Goal: Task Accomplishment & Management: Complete application form

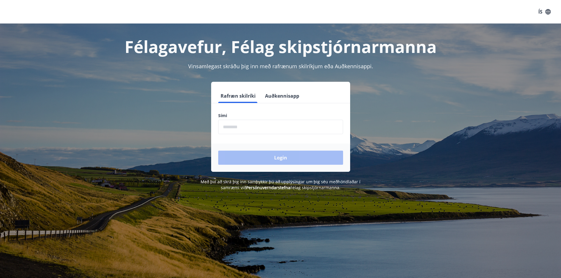
click at [281, 96] on button "Auðkennisapp" at bounding box center [282, 96] width 39 height 14
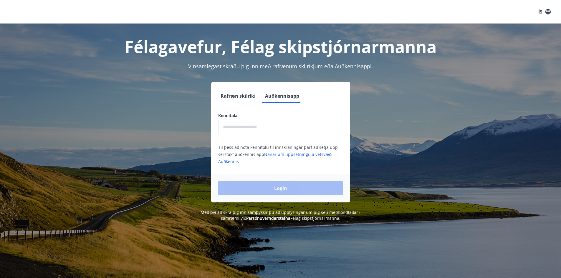
click at [248, 124] on input "text" at bounding box center [280, 127] width 125 height 14
type input "**********"
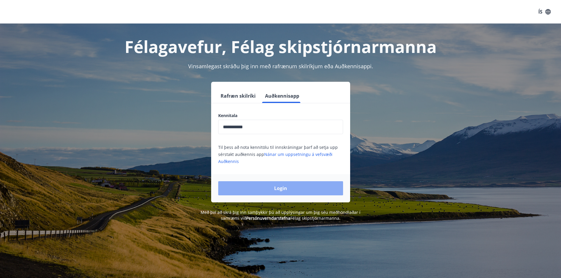
click at [276, 187] on button "Login" at bounding box center [280, 188] width 125 height 14
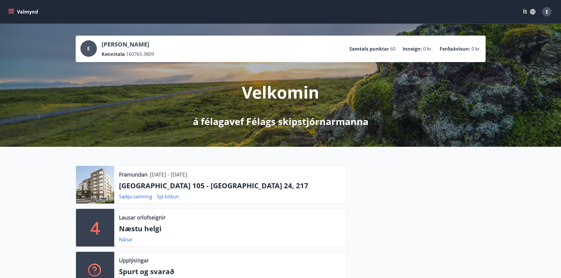
click at [12, 11] on icon "menu" at bounding box center [11, 10] width 5 height 1
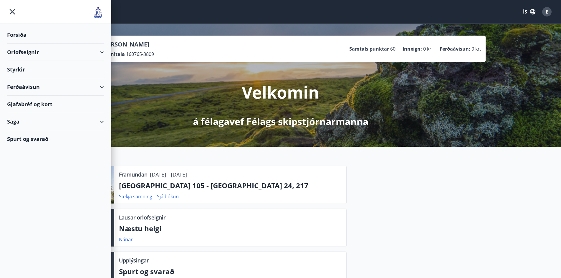
click at [17, 51] on div "Orlofseignir" at bounding box center [55, 52] width 97 height 17
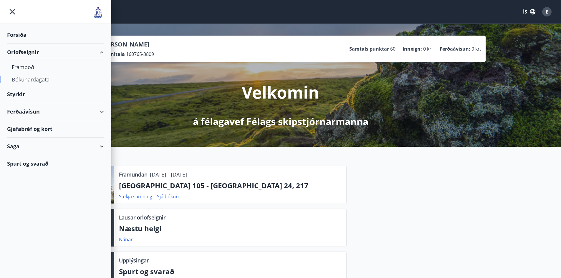
click at [26, 79] on div "Bókunardagatal" at bounding box center [55, 79] width 87 height 12
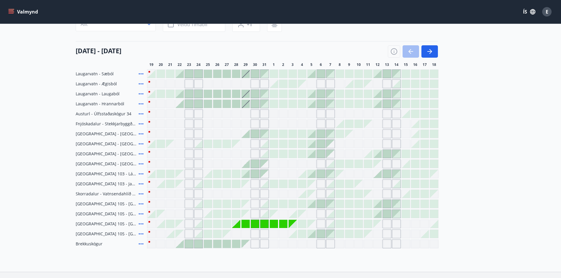
scroll to position [59, 0]
click at [256, 74] on div at bounding box center [255, 73] width 8 height 8
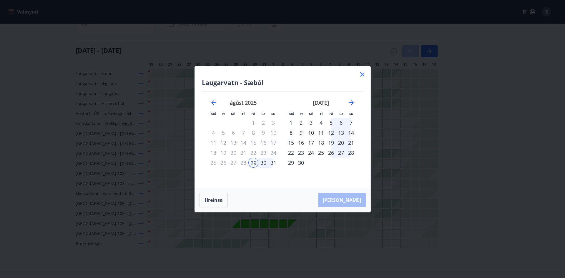
click at [362, 74] on icon at bounding box center [362, 74] width 1 height 1
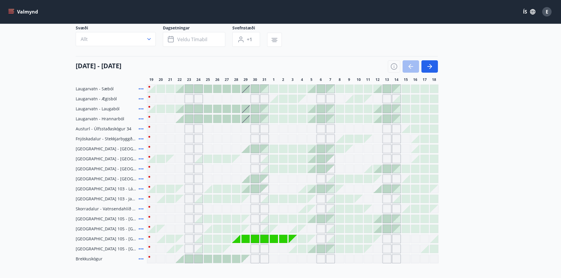
scroll to position [29, 0]
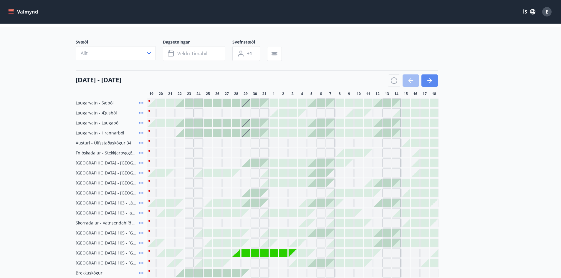
click at [427, 80] on icon "button" at bounding box center [429, 80] width 7 height 7
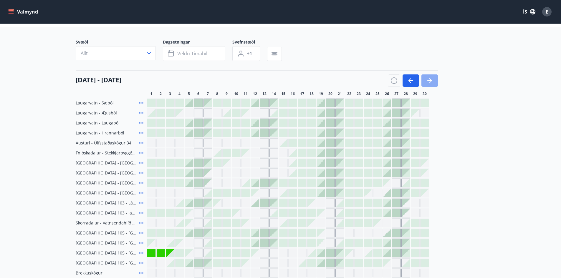
click at [432, 82] on icon "button" at bounding box center [429, 80] width 7 height 7
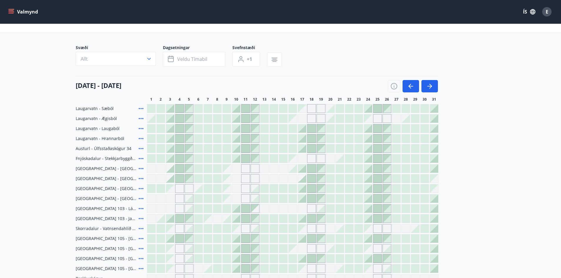
scroll to position [14, 0]
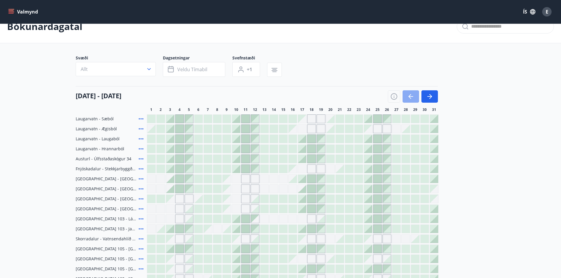
click at [409, 95] on icon "button" at bounding box center [410, 96] width 7 height 7
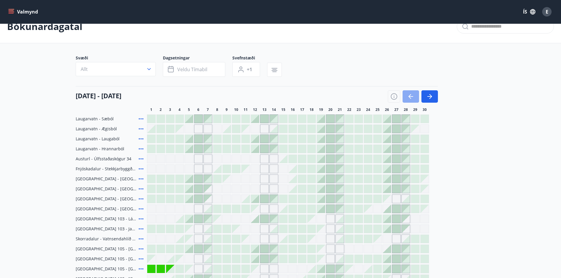
click at [409, 95] on icon "button" at bounding box center [410, 96] width 7 height 7
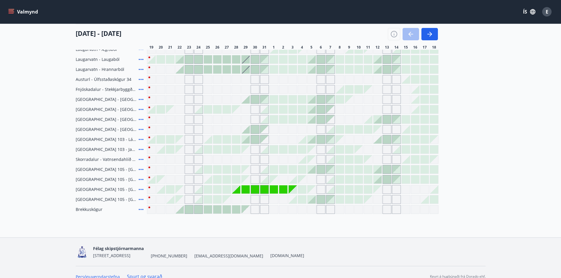
scroll to position [102, 0]
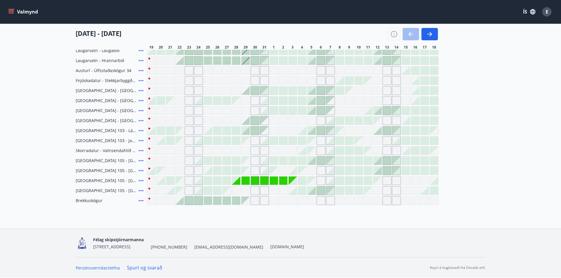
click at [183, 203] on div at bounding box center [179, 201] width 8 height 8
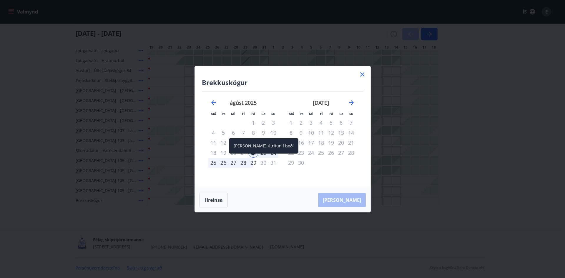
click at [253, 164] on div "29" at bounding box center [253, 163] width 10 height 10
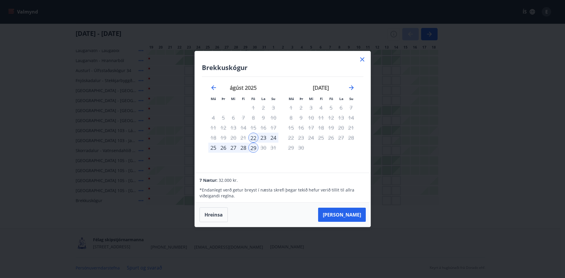
click at [363, 60] on icon at bounding box center [362, 59] width 4 height 4
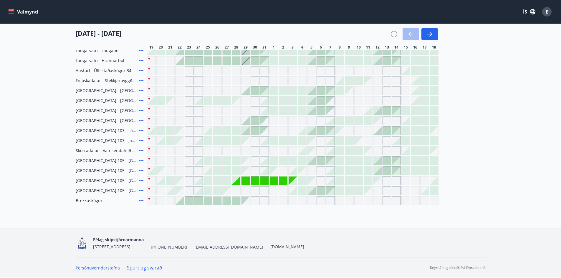
click at [332, 182] on div at bounding box center [330, 181] width 8 height 8
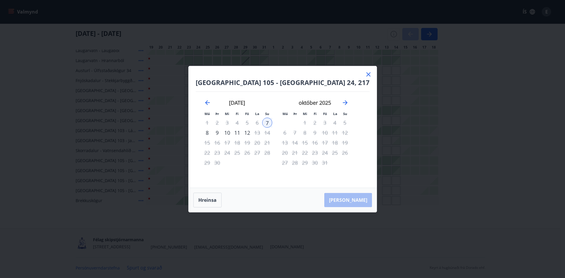
click at [222, 133] on div "9" at bounding box center [217, 133] width 10 height 10
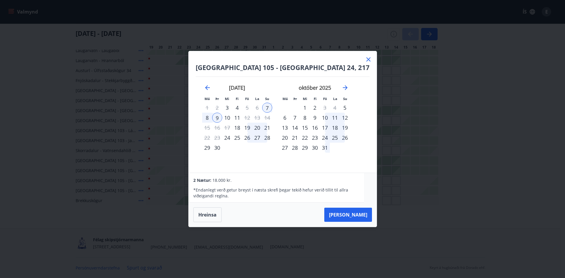
click at [367, 60] on icon at bounding box center [369, 59] width 4 height 4
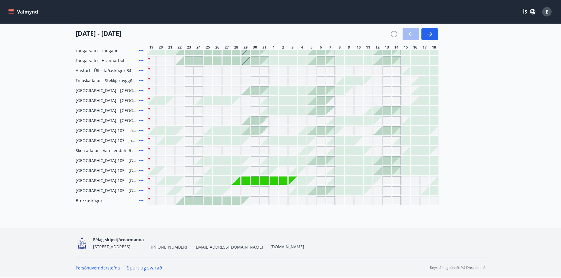
click at [378, 131] on div at bounding box center [377, 131] width 8 height 8
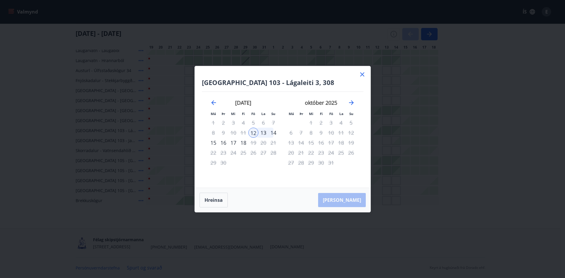
click at [273, 133] on div "14" at bounding box center [273, 133] width 10 height 10
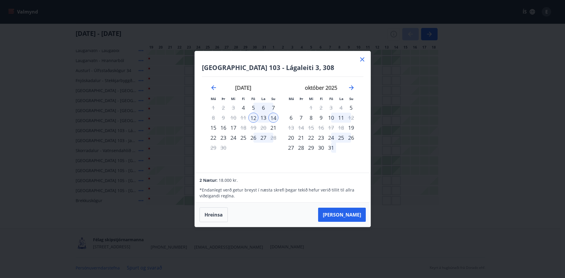
click at [362, 59] on icon at bounding box center [362, 59] width 7 height 7
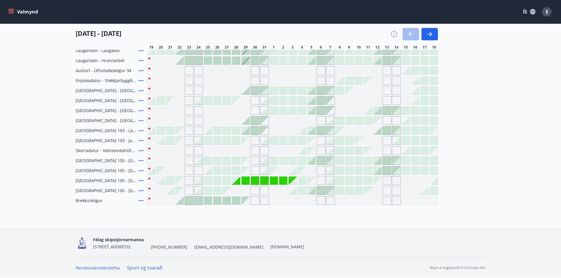
click at [412, 160] on div at bounding box center [415, 161] width 8 height 8
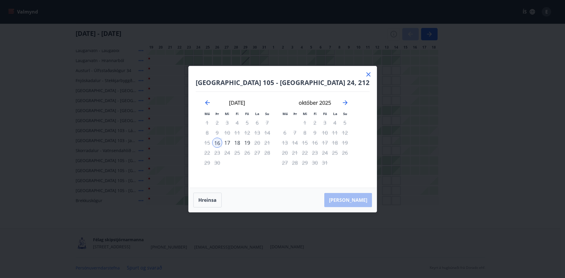
click at [242, 142] on div "18" at bounding box center [237, 143] width 10 height 10
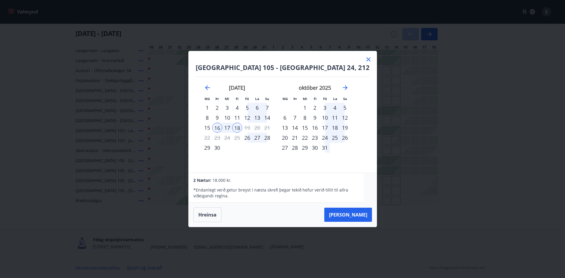
click at [365, 61] on icon at bounding box center [368, 59] width 7 height 7
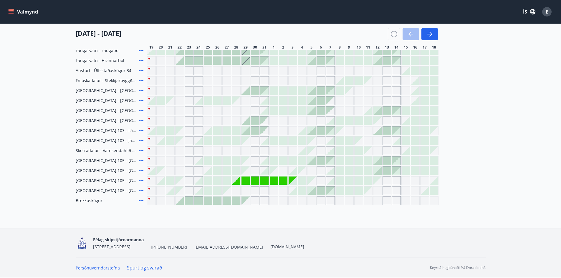
click at [407, 142] on div at bounding box center [406, 141] width 8 height 8
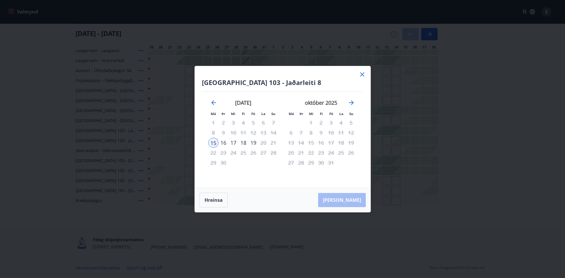
click at [233, 142] on div "17" at bounding box center [233, 143] width 10 height 10
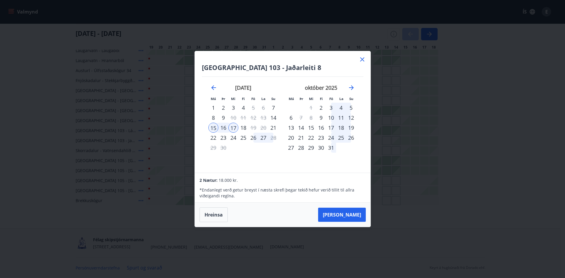
click at [364, 58] on icon at bounding box center [362, 59] width 7 height 7
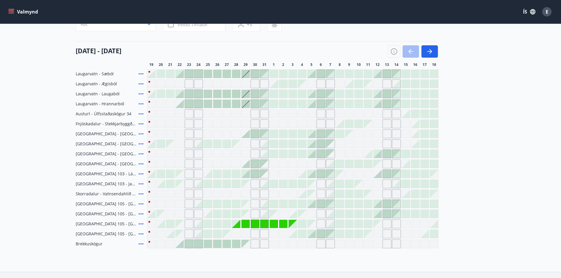
scroll to position [59, 0]
click at [143, 234] on icon at bounding box center [141, 233] width 5 height 1
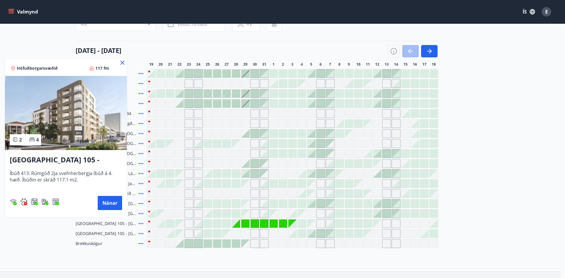
click at [123, 63] on icon at bounding box center [122, 62] width 7 height 7
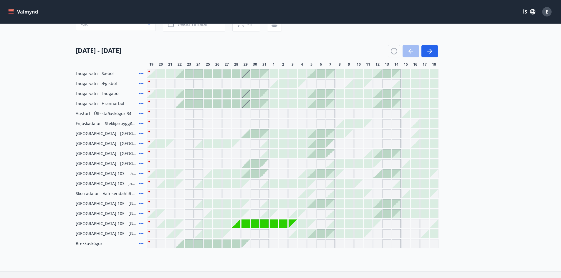
click at [140, 224] on icon at bounding box center [141, 223] width 5 height 1
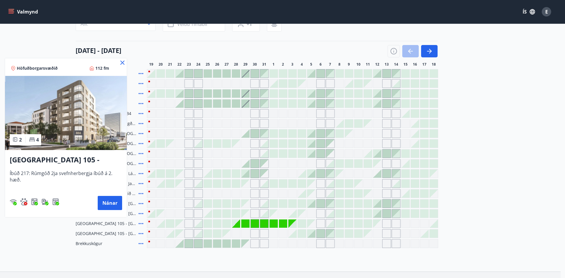
click at [122, 60] on icon at bounding box center [122, 62] width 7 height 7
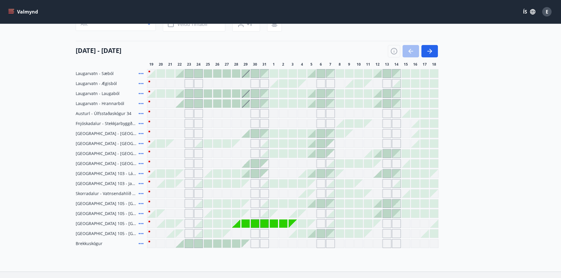
click at [142, 213] on icon at bounding box center [140, 213] width 7 height 7
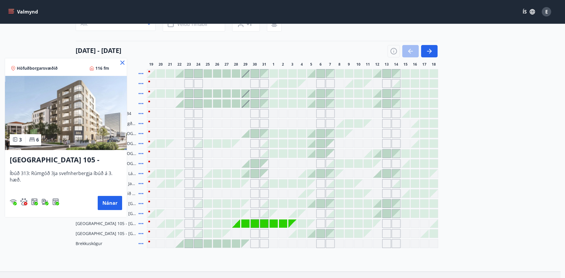
click at [122, 62] on icon at bounding box center [122, 62] width 7 height 7
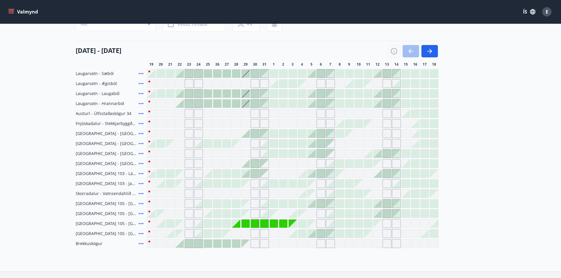
click at [139, 203] on icon at bounding box center [140, 203] width 7 height 7
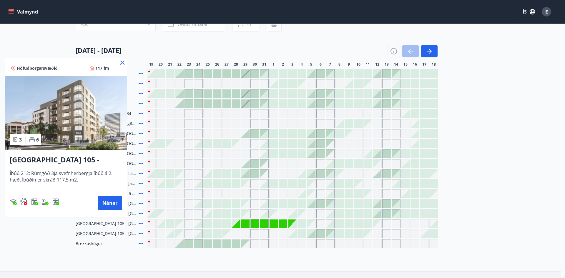
click at [123, 62] on icon at bounding box center [122, 63] width 4 height 4
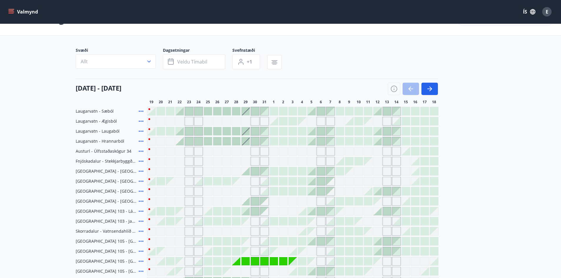
scroll to position [0, 0]
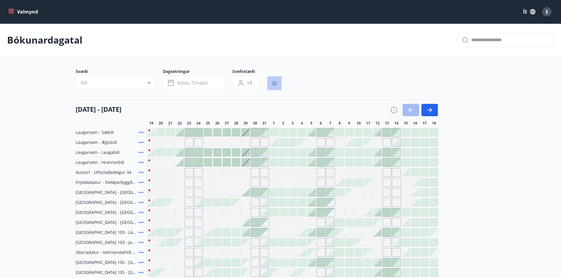
click at [275, 85] on icon "button" at bounding box center [274, 85] width 4 height 1
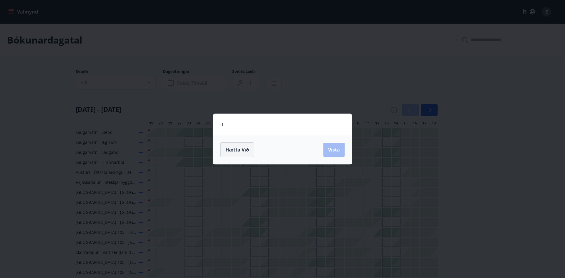
click at [240, 151] on span "Hætta við" at bounding box center [238, 150] width 24 height 6
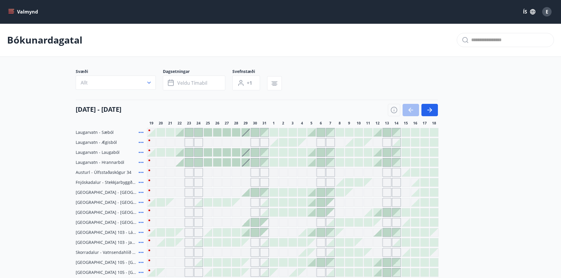
click at [10, 14] on icon "menu" at bounding box center [11, 13] width 5 height 1
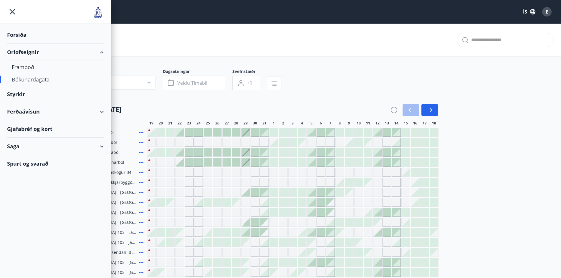
click at [16, 149] on div "Saga" at bounding box center [55, 146] width 97 height 17
click at [25, 176] on div "Bókanir" at bounding box center [55, 174] width 87 height 12
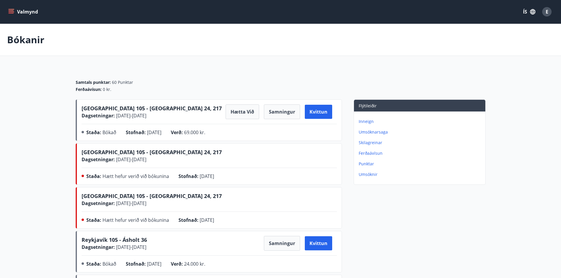
click at [12, 12] on icon "menu" at bounding box center [11, 12] width 6 height 6
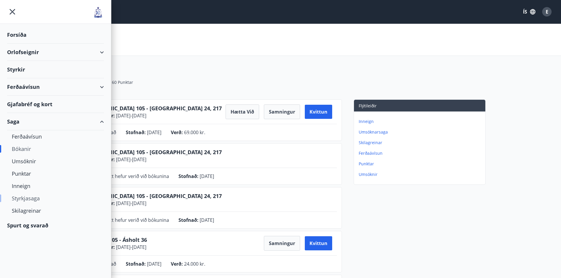
click at [28, 199] on div "Styrkjasaga" at bounding box center [55, 198] width 87 height 12
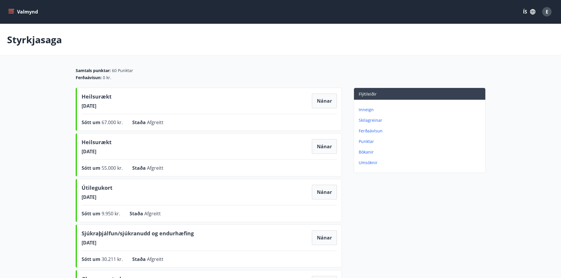
click at [367, 163] on p "Umsóknir" at bounding box center [421, 163] width 124 height 6
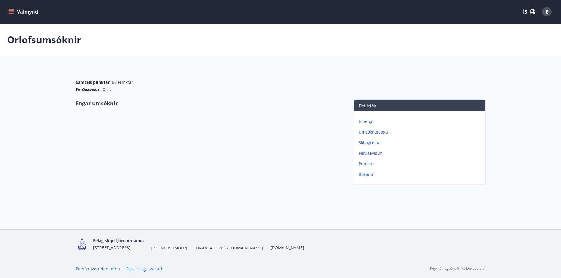
click at [371, 165] on p "Punktar" at bounding box center [421, 164] width 124 height 6
click at [373, 143] on p "Skilagreinar" at bounding box center [421, 143] width 124 height 6
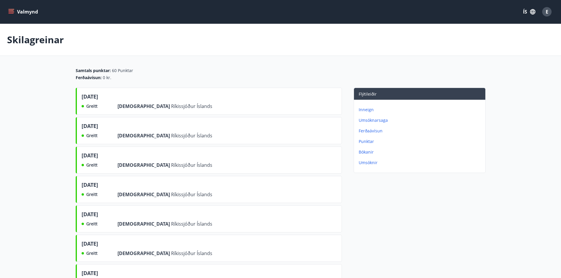
click at [371, 130] on p "Ferðaávísun" at bounding box center [421, 131] width 124 height 6
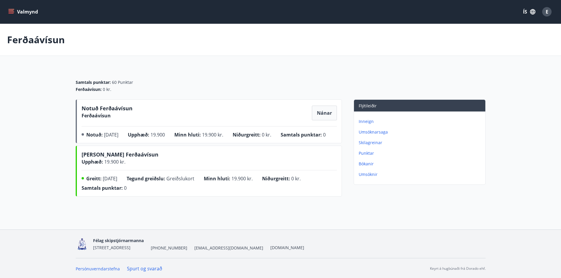
click at [367, 122] on p "Inneign" at bounding box center [421, 122] width 124 height 6
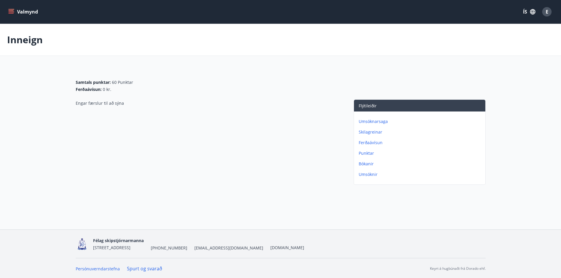
click at [14, 12] on icon "menu" at bounding box center [12, 11] width 6 height 1
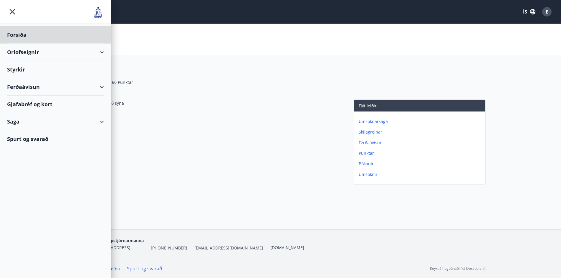
click at [24, 44] on div "Styrkir" at bounding box center [55, 34] width 97 height 17
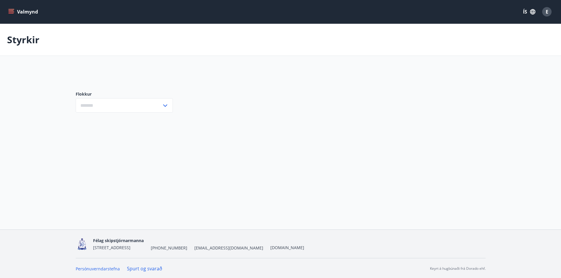
type input "***"
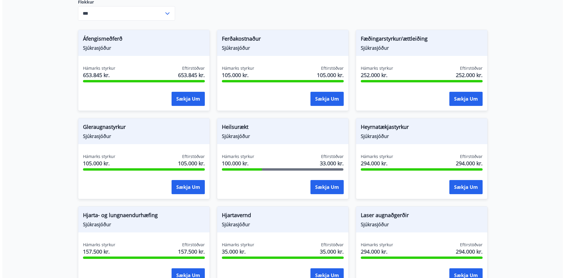
scroll to position [177, 0]
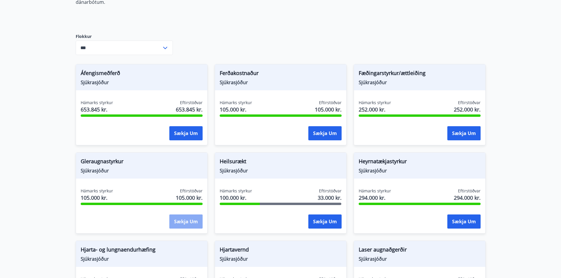
click at [190, 215] on button "Sækja um" at bounding box center [185, 222] width 33 height 14
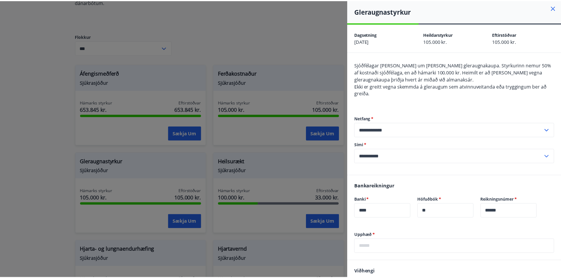
scroll to position [0, 0]
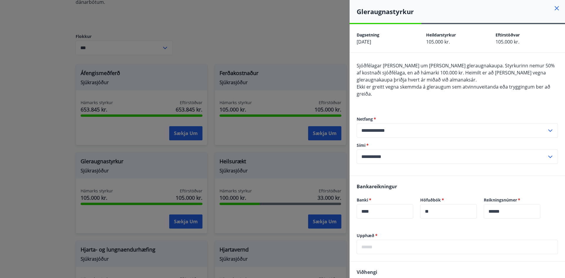
click at [553, 10] on icon at bounding box center [556, 8] width 7 height 7
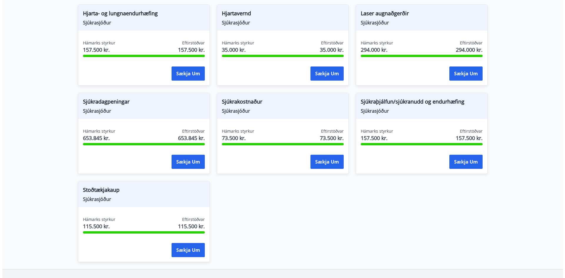
scroll to position [442, 0]
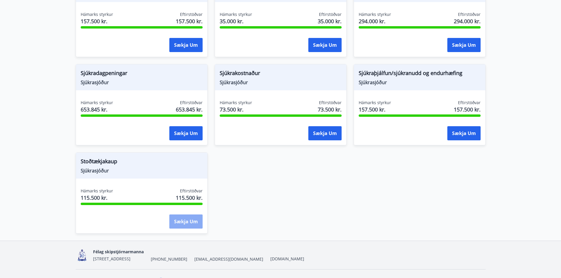
click at [189, 215] on button "Sækja um" at bounding box center [185, 222] width 33 height 14
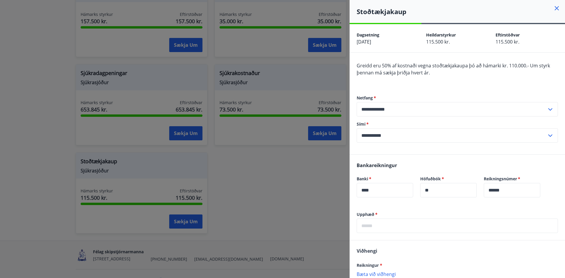
click at [555, 9] on icon at bounding box center [557, 8] width 4 height 4
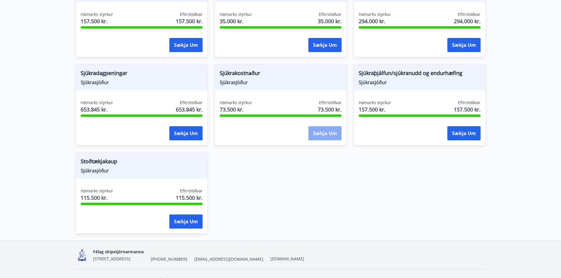
click at [320, 127] on button "Sækja um" at bounding box center [324, 133] width 33 height 14
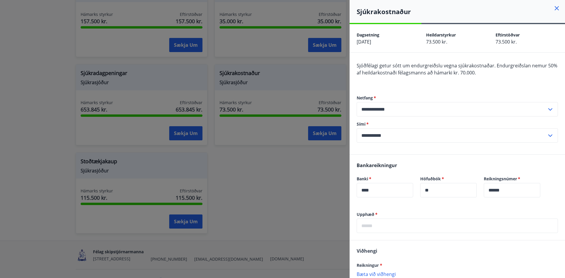
click at [555, 7] on icon at bounding box center [557, 8] width 4 height 4
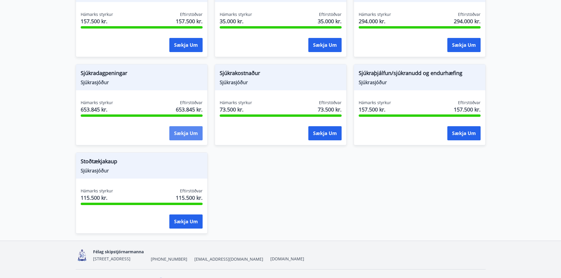
click at [182, 126] on button "Sækja um" at bounding box center [185, 133] width 33 height 14
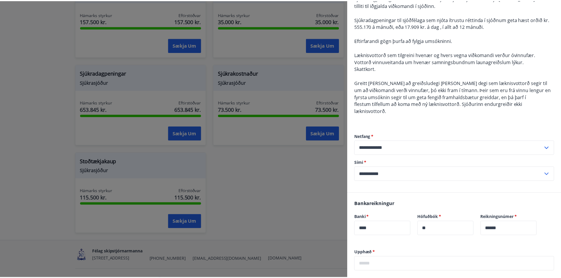
scroll to position [9, 0]
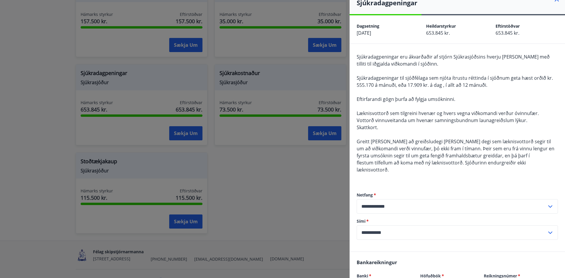
click at [308, 186] on div at bounding box center [282, 139] width 565 height 278
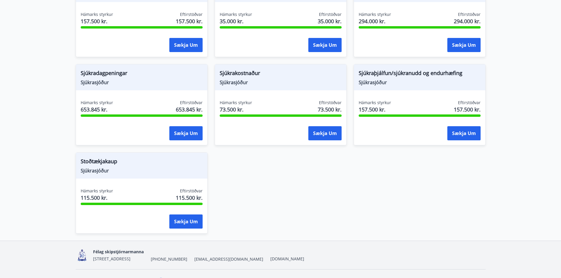
scroll to position [0, 0]
click at [457, 126] on button "Sækja um" at bounding box center [463, 133] width 33 height 14
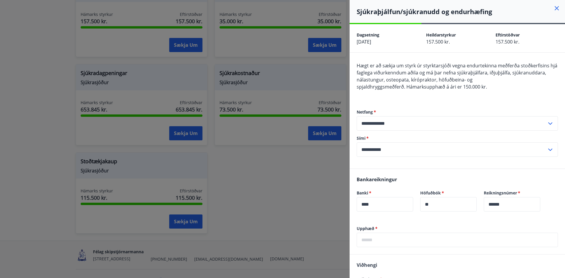
click at [310, 180] on div at bounding box center [282, 139] width 565 height 278
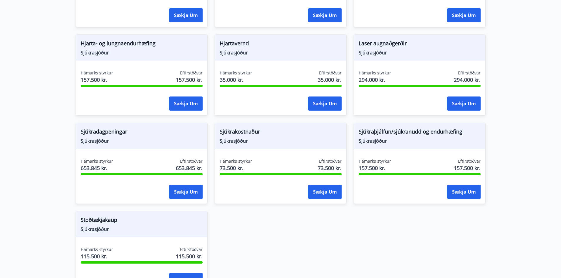
scroll to position [353, 0]
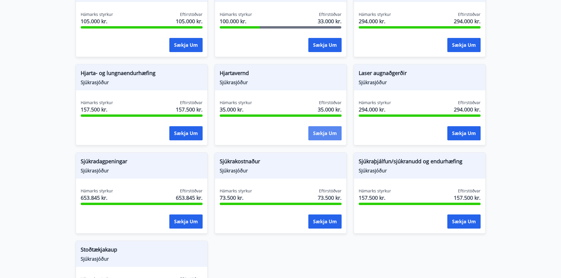
click at [334, 129] on button "Sækja um" at bounding box center [324, 133] width 33 height 14
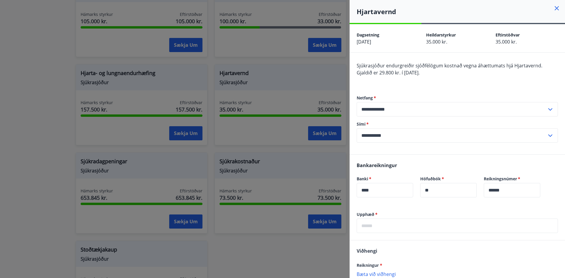
click at [556, 8] on icon at bounding box center [556, 8] width 7 height 7
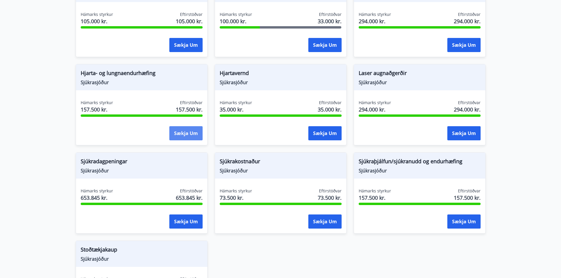
click at [179, 126] on button "Sækja um" at bounding box center [185, 133] width 33 height 14
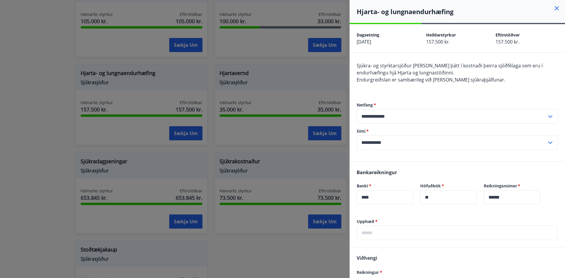
click at [555, 10] on icon at bounding box center [557, 8] width 4 height 4
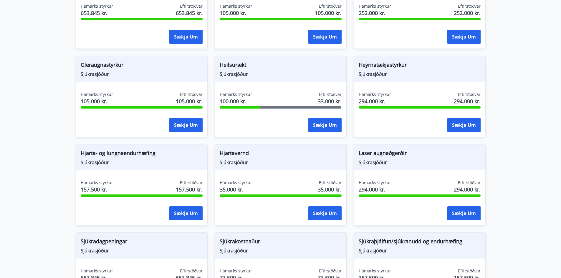
scroll to position [265, 0]
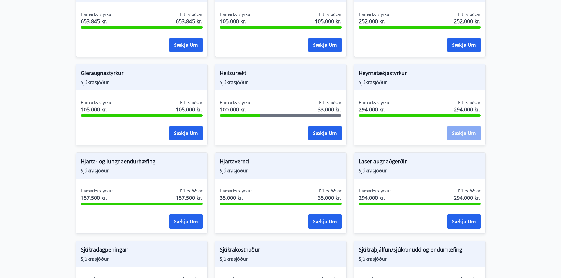
click at [462, 127] on button "Sækja um" at bounding box center [463, 133] width 33 height 14
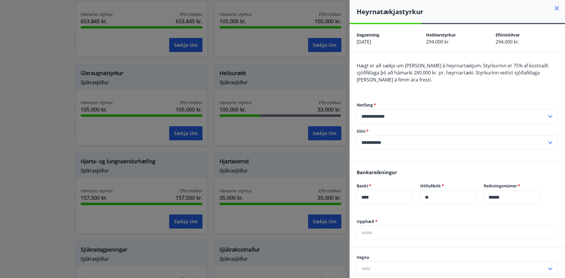
click at [553, 7] on icon at bounding box center [556, 8] width 7 height 7
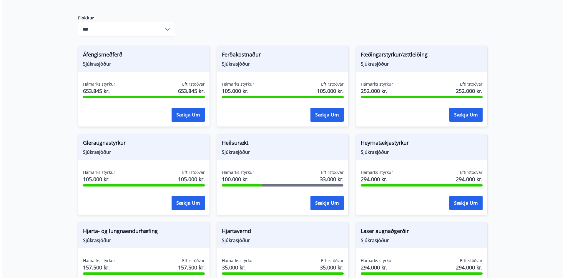
scroll to position [177, 0]
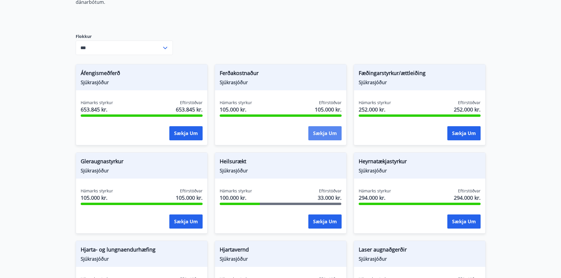
click at [327, 128] on button "Sækja um" at bounding box center [324, 133] width 33 height 14
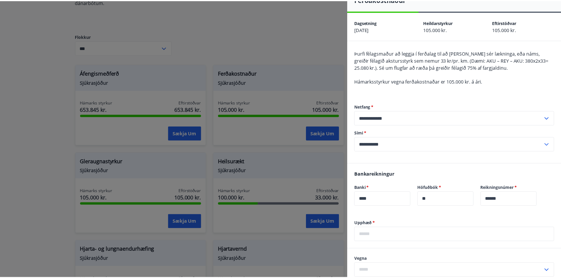
scroll to position [0, 0]
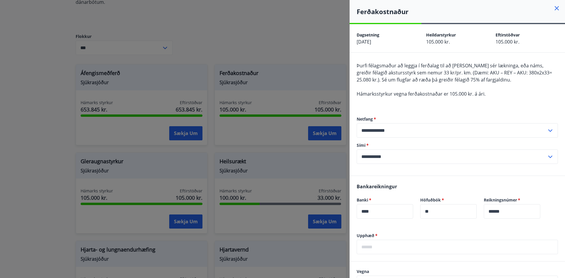
click at [313, 40] on div at bounding box center [282, 139] width 565 height 278
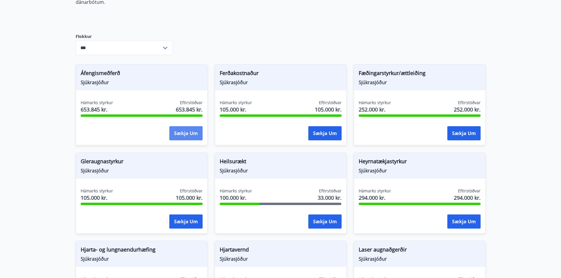
click at [179, 128] on button "Sækja um" at bounding box center [185, 133] width 33 height 14
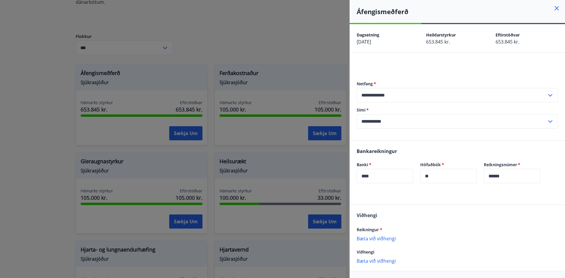
click at [30, 87] on div at bounding box center [282, 139] width 565 height 278
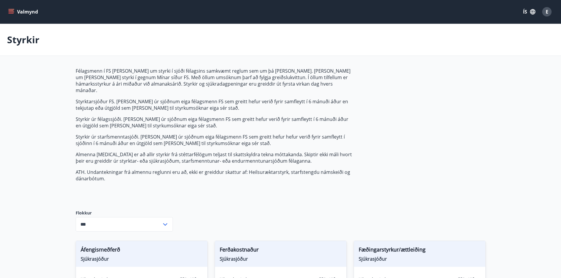
click at [13, 14] on icon "menu" at bounding box center [11, 12] width 6 height 6
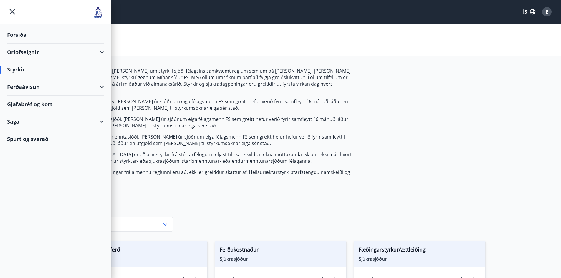
click at [34, 104] on div "Gjafabréf og kort" at bounding box center [55, 104] width 97 height 17
click at [38, 140] on div "Spurt og svarað" at bounding box center [55, 138] width 97 height 17
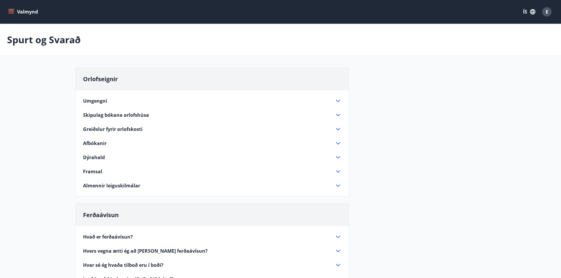
click at [337, 117] on icon at bounding box center [337, 115] width 7 height 7
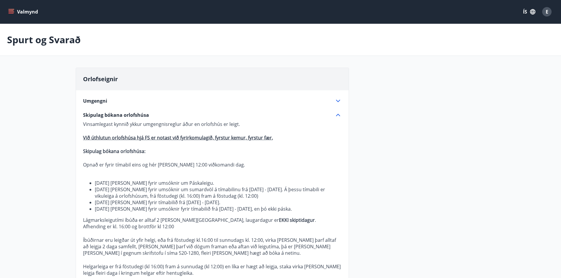
click at [547, 12] on span "E" at bounding box center [547, 12] width 3 height 6
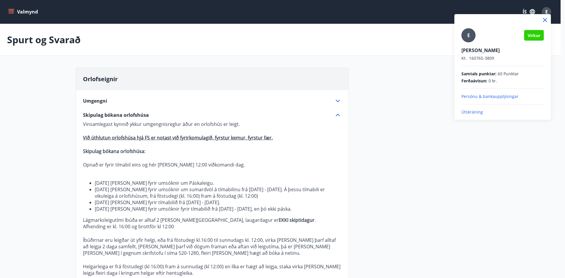
click at [471, 112] on p "Útskráning" at bounding box center [503, 112] width 82 height 6
